Goal: Book appointment/travel/reservation

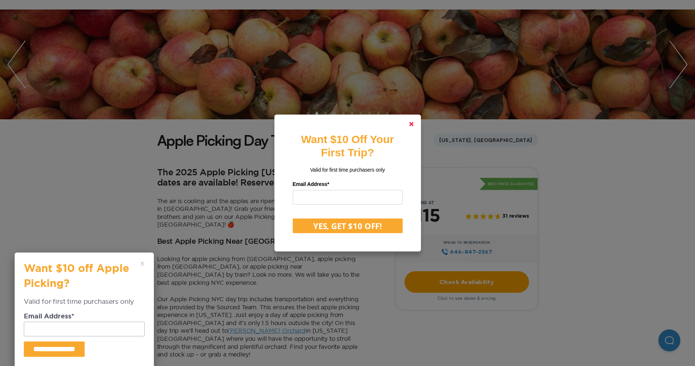
click at [414, 123] on polygon at bounding box center [411, 124] width 4 height 4
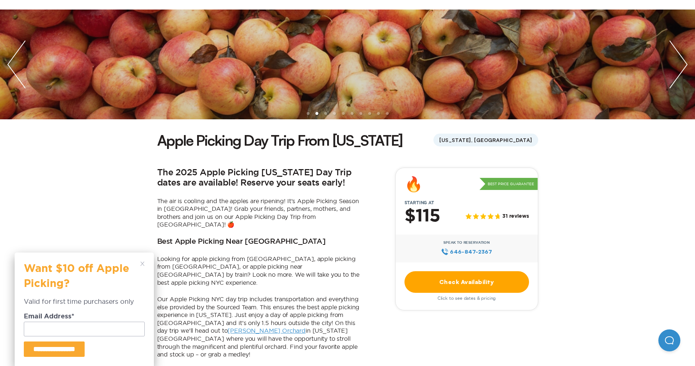
click at [143, 264] on icon at bounding box center [142, 264] width 4 height 4
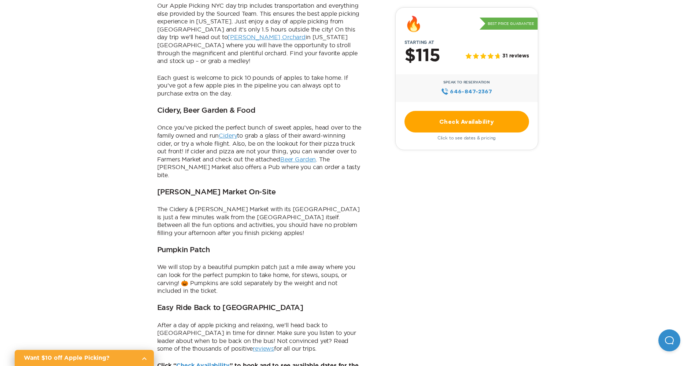
scroll to position [366, 0]
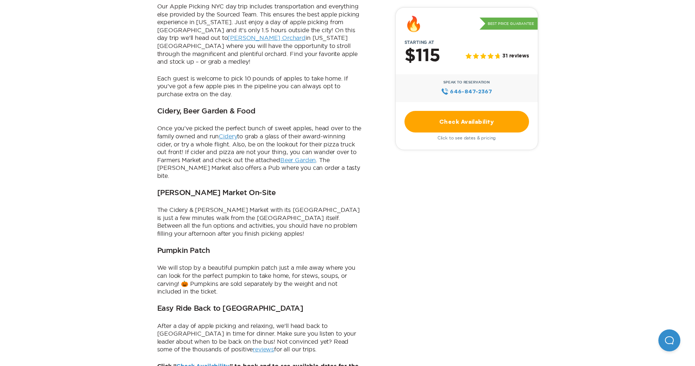
scroll to position [403, 0]
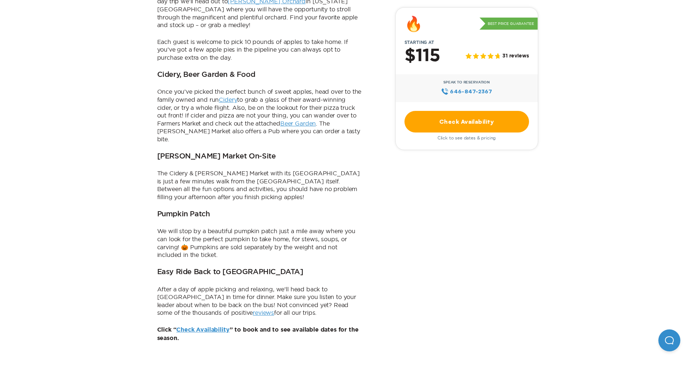
click at [203, 327] on link "Check Availability" at bounding box center [202, 330] width 53 height 6
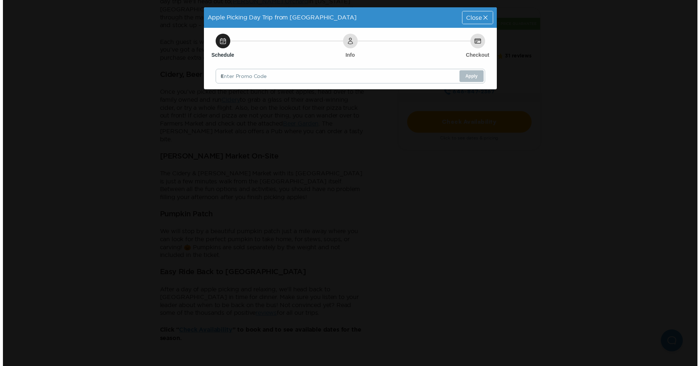
scroll to position [0, 0]
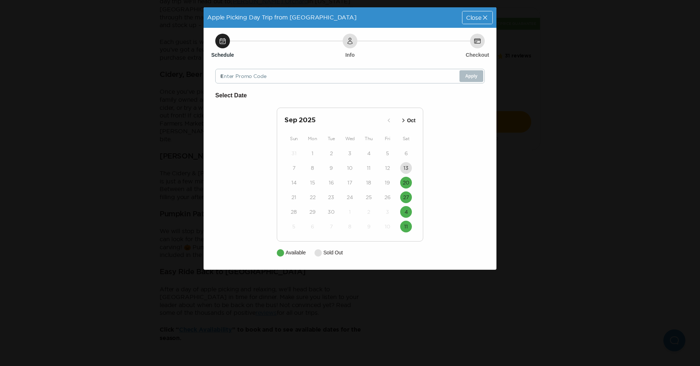
click at [404, 121] on icon "button" at bounding box center [404, 121] width 2 height 4
click at [400, 122] on icon "button" at bounding box center [397, 120] width 7 height 7
click at [407, 179] on time "20" at bounding box center [406, 182] width 7 height 7
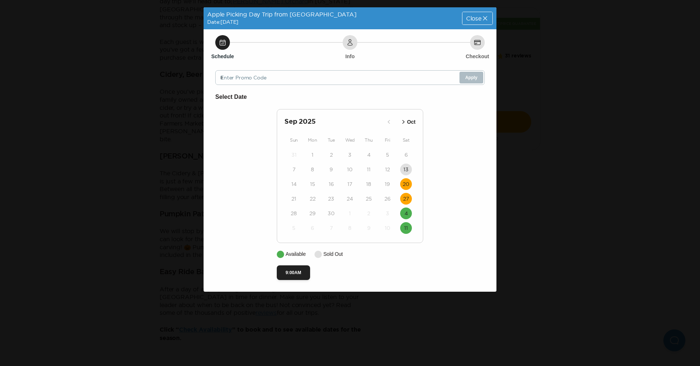
click at [408, 197] on time "27" at bounding box center [406, 198] width 6 height 7
click at [408, 210] on button "4" at bounding box center [406, 214] width 12 height 12
click at [407, 226] on time "11" at bounding box center [406, 228] width 4 height 7
click at [408, 185] on time "20" at bounding box center [406, 184] width 7 height 7
click at [475, 18] on span "Close" at bounding box center [473, 18] width 15 height 6
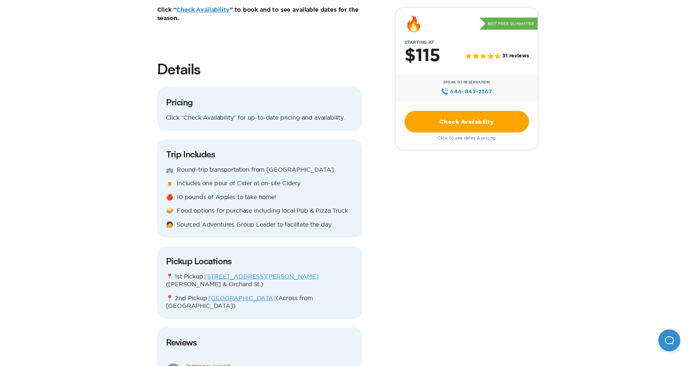
scroll to position [769, 0]
